Goal: Task Accomplishment & Management: Use online tool/utility

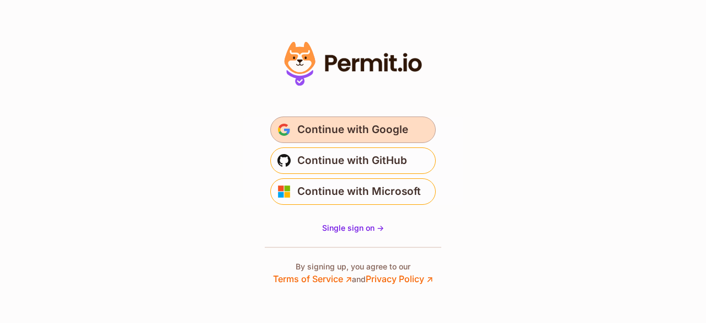
click at [340, 141] on button "Continue with Google" at bounding box center [352, 129] width 165 height 26
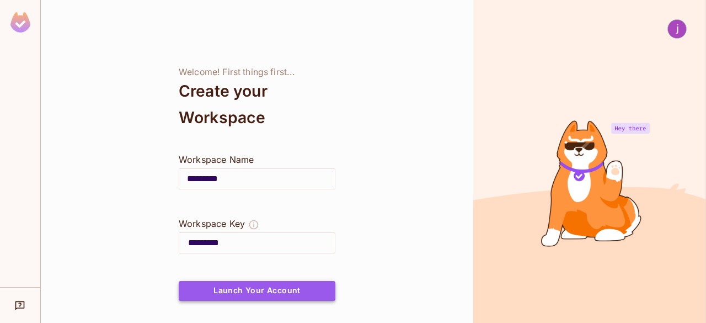
click at [250, 292] on button "Launch Your Account" at bounding box center [257, 291] width 157 height 20
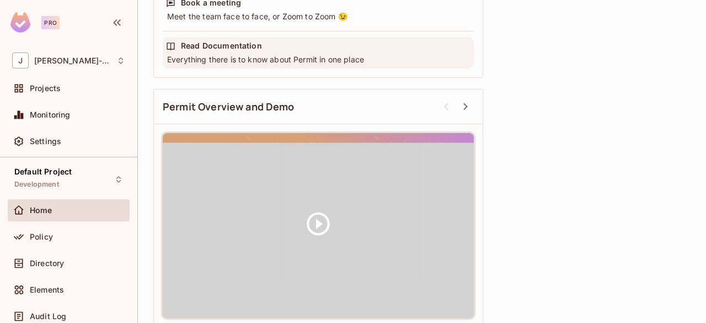
scroll to position [461, 0]
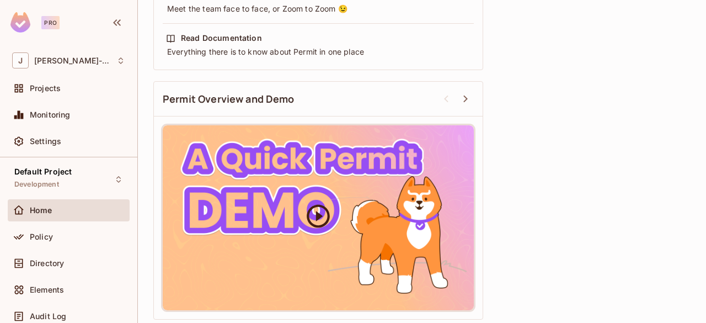
click at [321, 213] on icon at bounding box center [318, 215] width 23 height 23
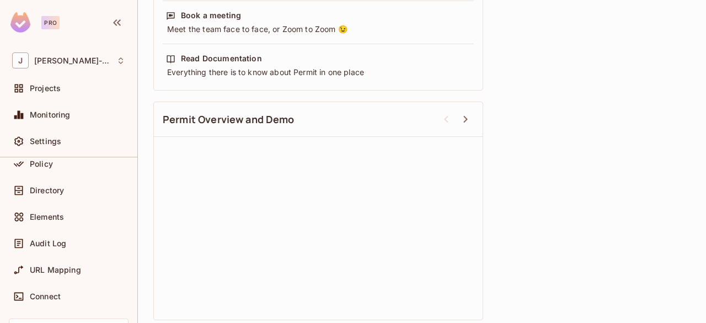
scroll to position [0, 0]
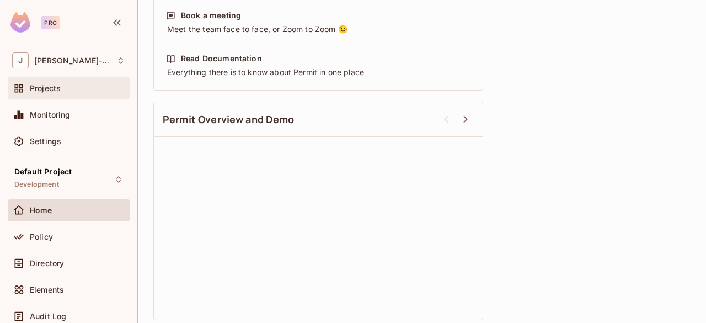
click at [51, 94] on div "Projects" at bounding box center [69, 88] width 122 height 22
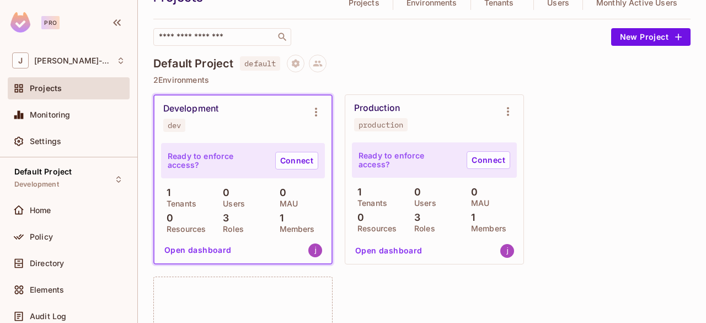
scroll to position [110, 0]
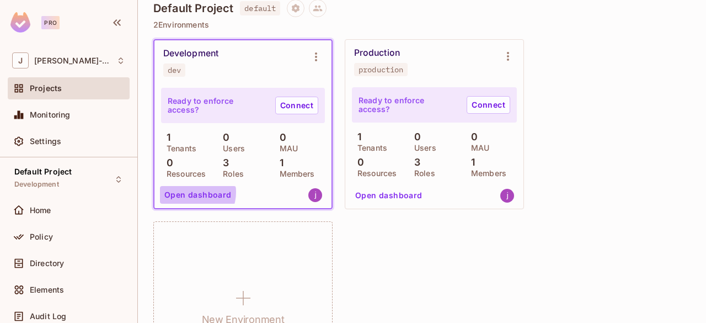
click at [191, 192] on button "Open dashboard" at bounding box center [198, 195] width 76 height 18
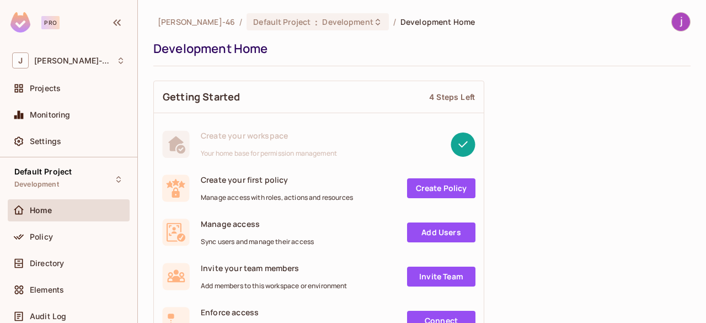
click at [456, 190] on link "Create Policy" at bounding box center [441, 188] width 68 height 20
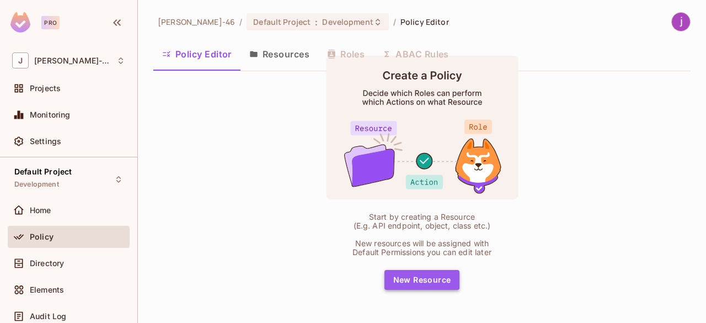
click at [442, 281] on button "New Resource" at bounding box center [422, 280] width 76 height 20
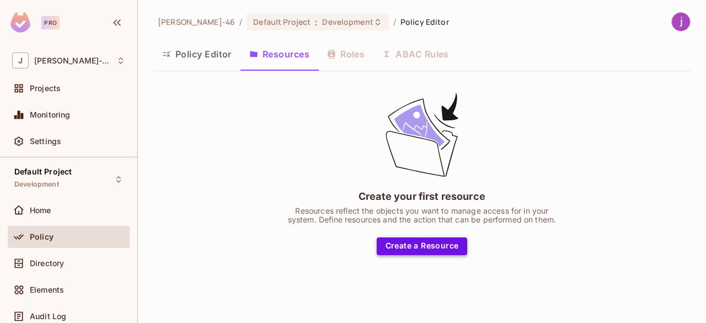
click at [443, 246] on button "Create a Resource" at bounding box center [422, 246] width 91 height 18
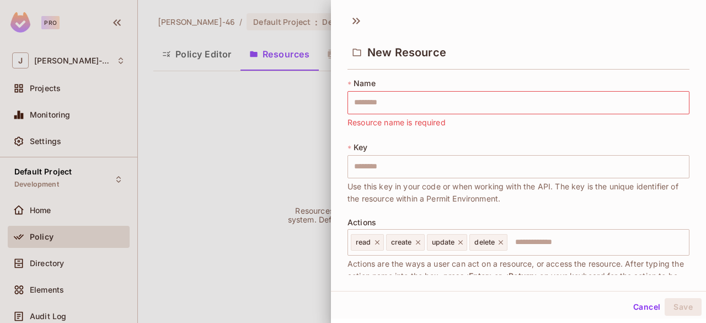
click at [211, 144] on div at bounding box center [353, 161] width 706 height 323
